Goal: Use online tool/utility

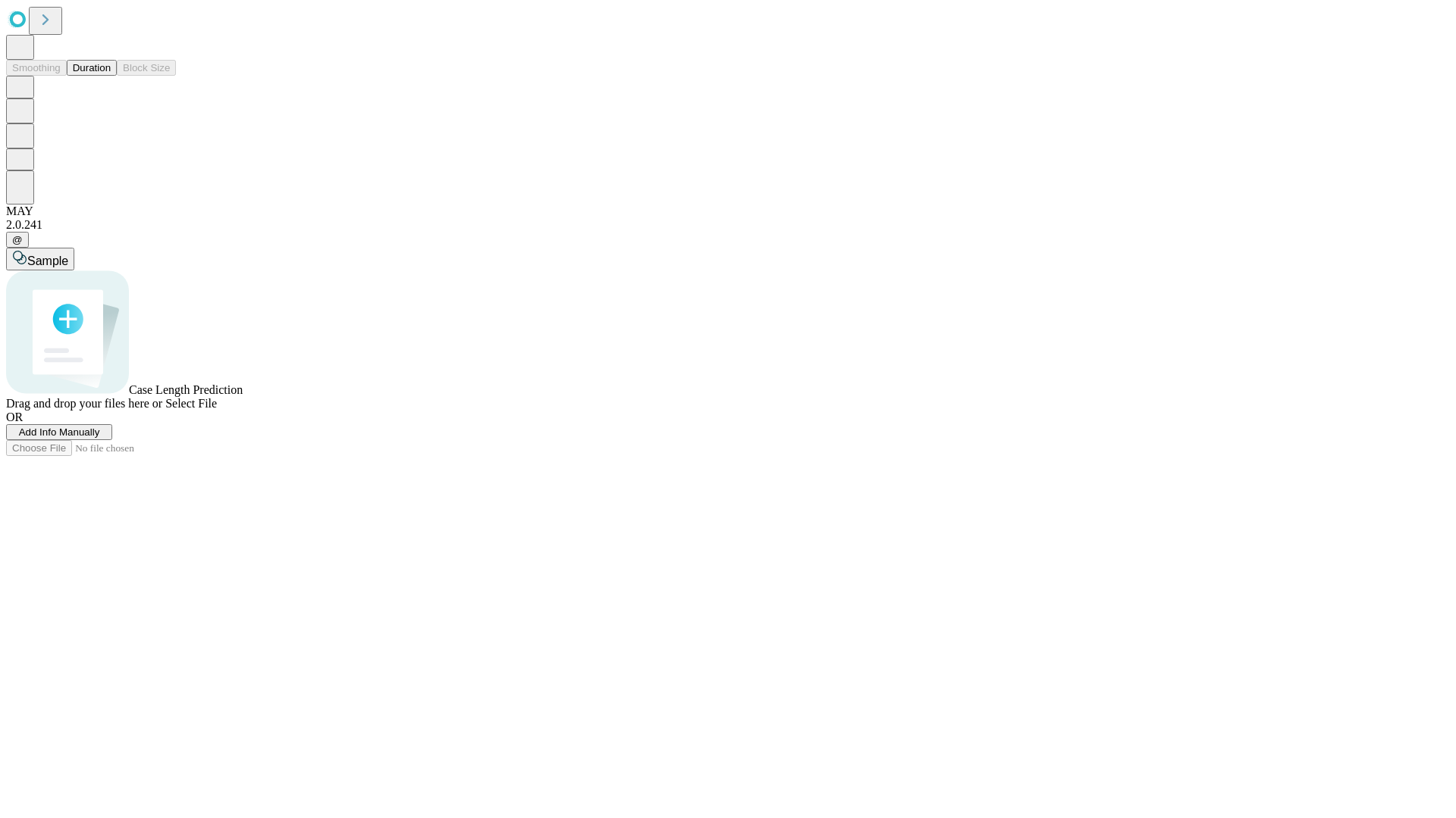
click at [111, 76] on button "Duration" at bounding box center [91, 67] width 50 height 16
click at [68, 255] on span "Sample" at bounding box center [48, 261] width 41 height 13
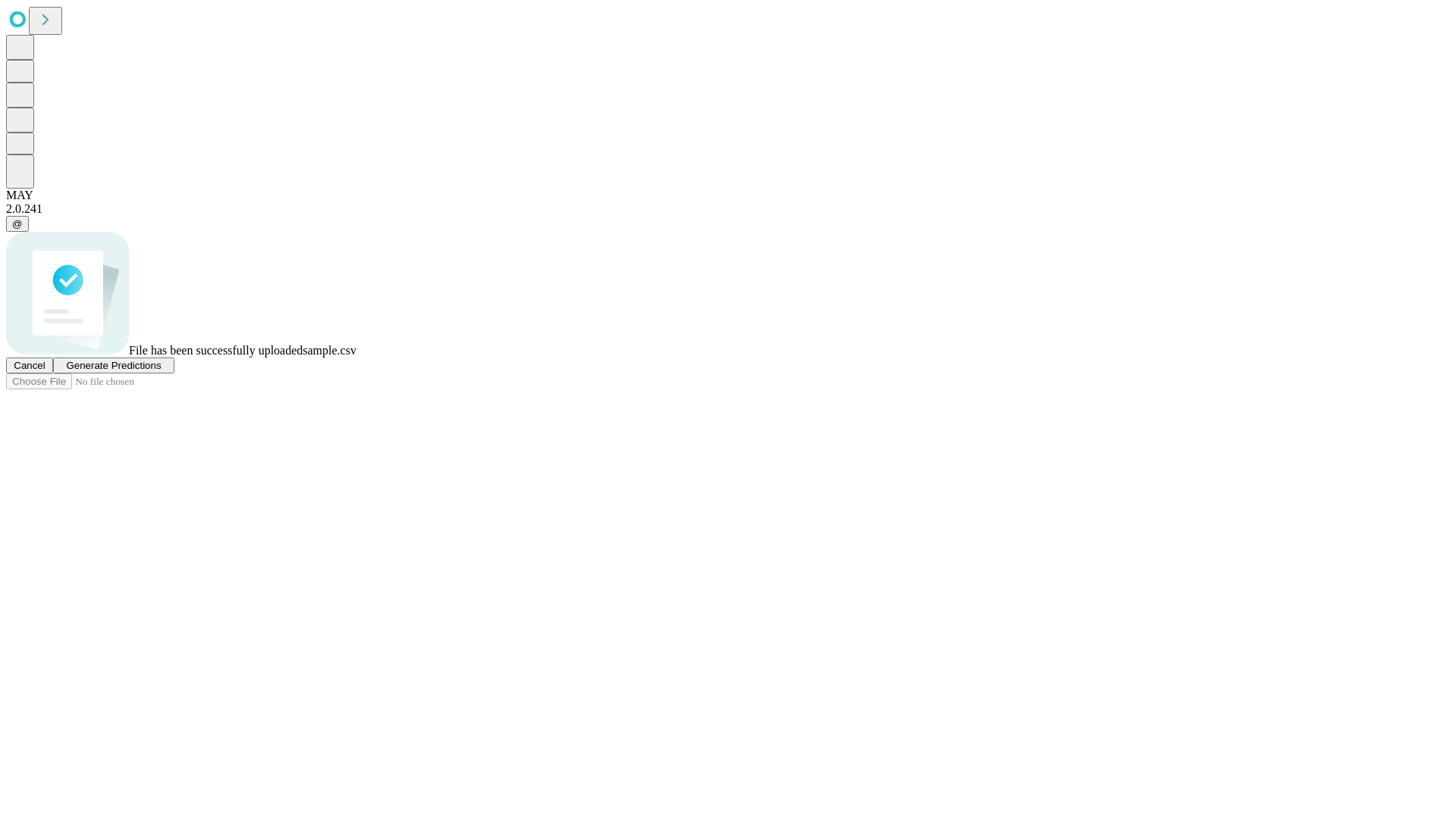
click at [160, 371] on span "Generate Predictions" at bounding box center [113, 365] width 95 height 11
